Goal: Find specific page/section: Find specific page/section

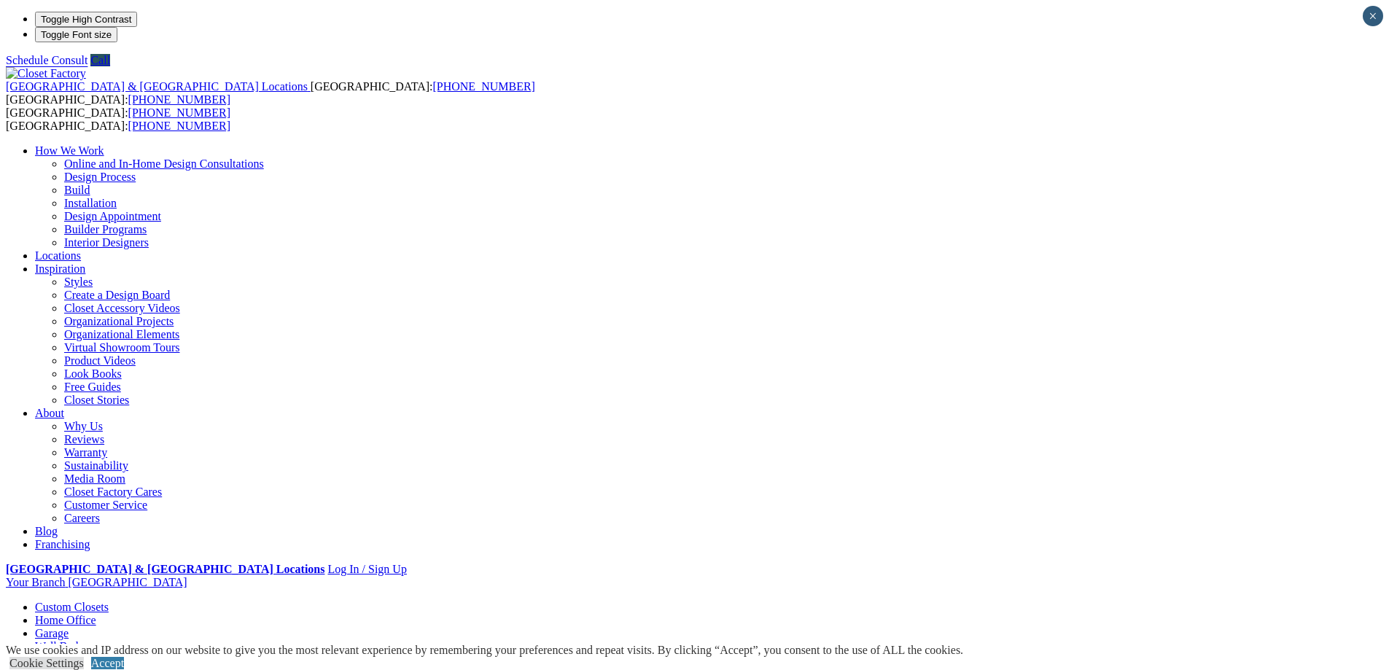
click at [183, 653] on link "[PERSON_NAME] Beds" at bounding box center [123, 659] width 119 height 12
click at [1239, 576] on li "Your Branch Fort Lauderdale ZIP code *" at bounding box center [694, 582] width 1377 height 13
type input "*****"
click input "*" at bounding box center [0, 0] width 0 height 0
